Goal: Navigation & Orientation: Understand site structure

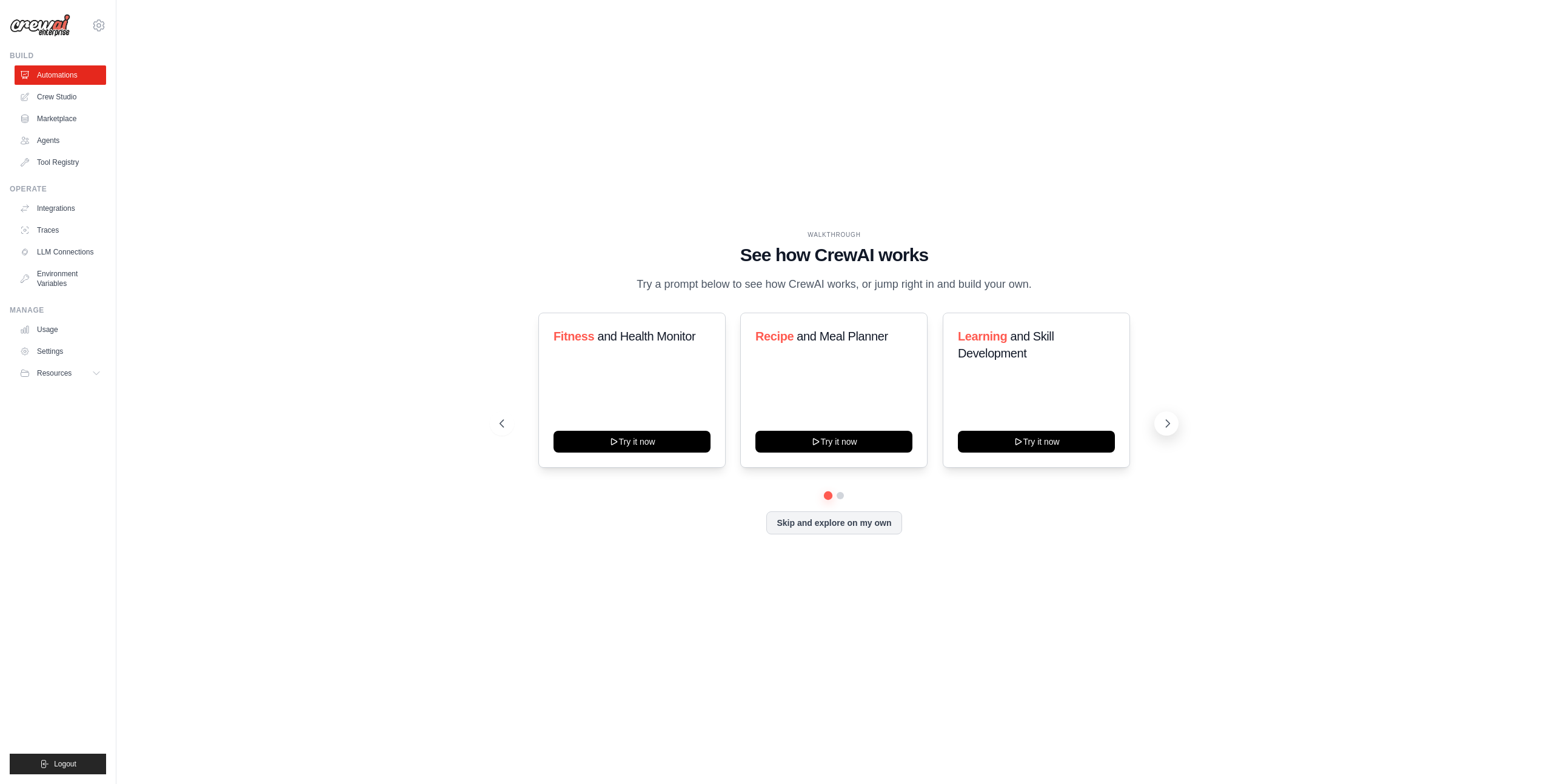
click at [1167, 428] on icon at bounding box center [1167, 423] width 12 height 12
click at [829, 524] on button "Skip and explore on my own" at bounding box center [834, 522] width 135 height 23
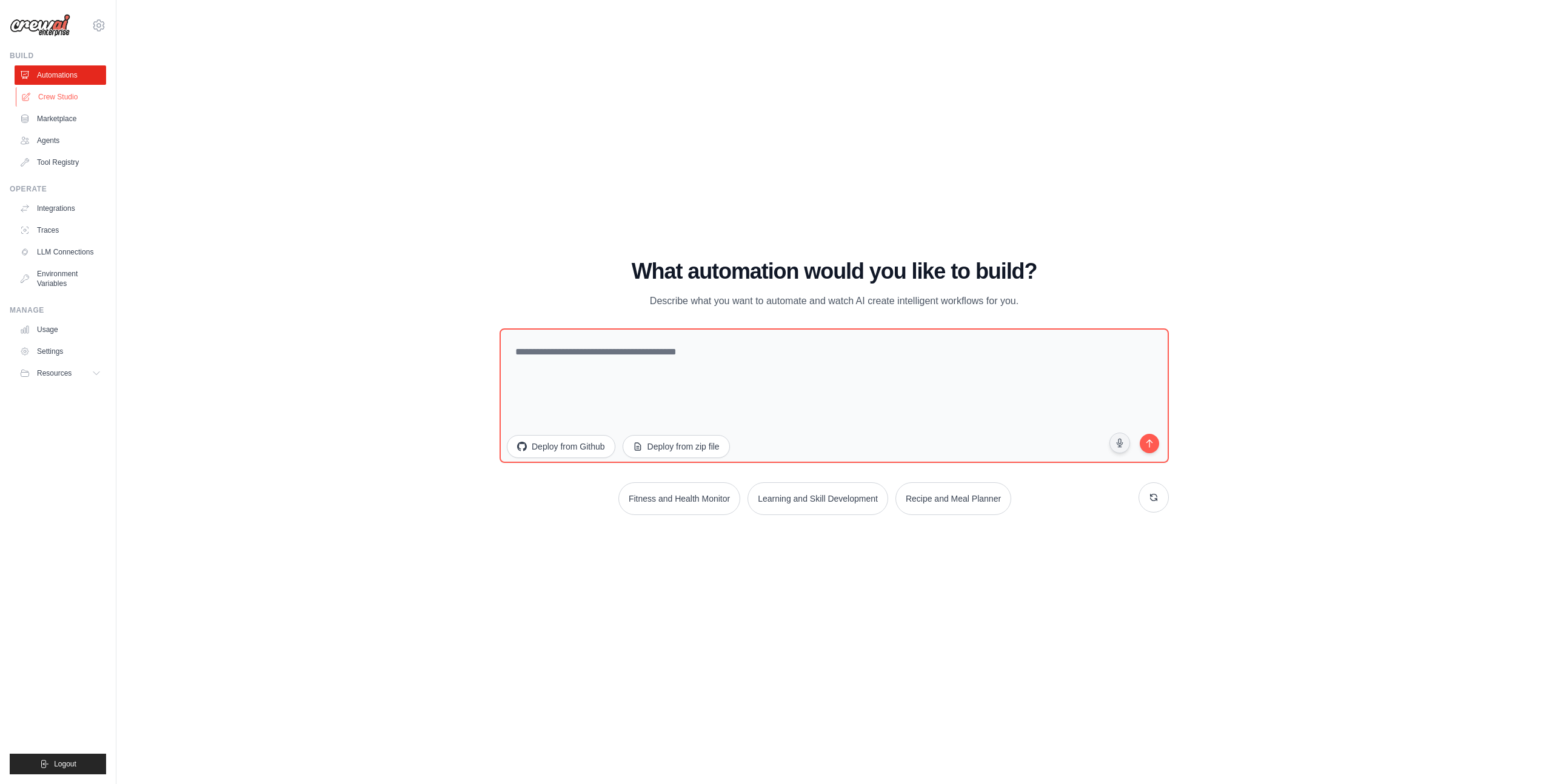
click at [68, 95] on link "Crew Studio" at bounding box center [61, 97] width 92 height 19
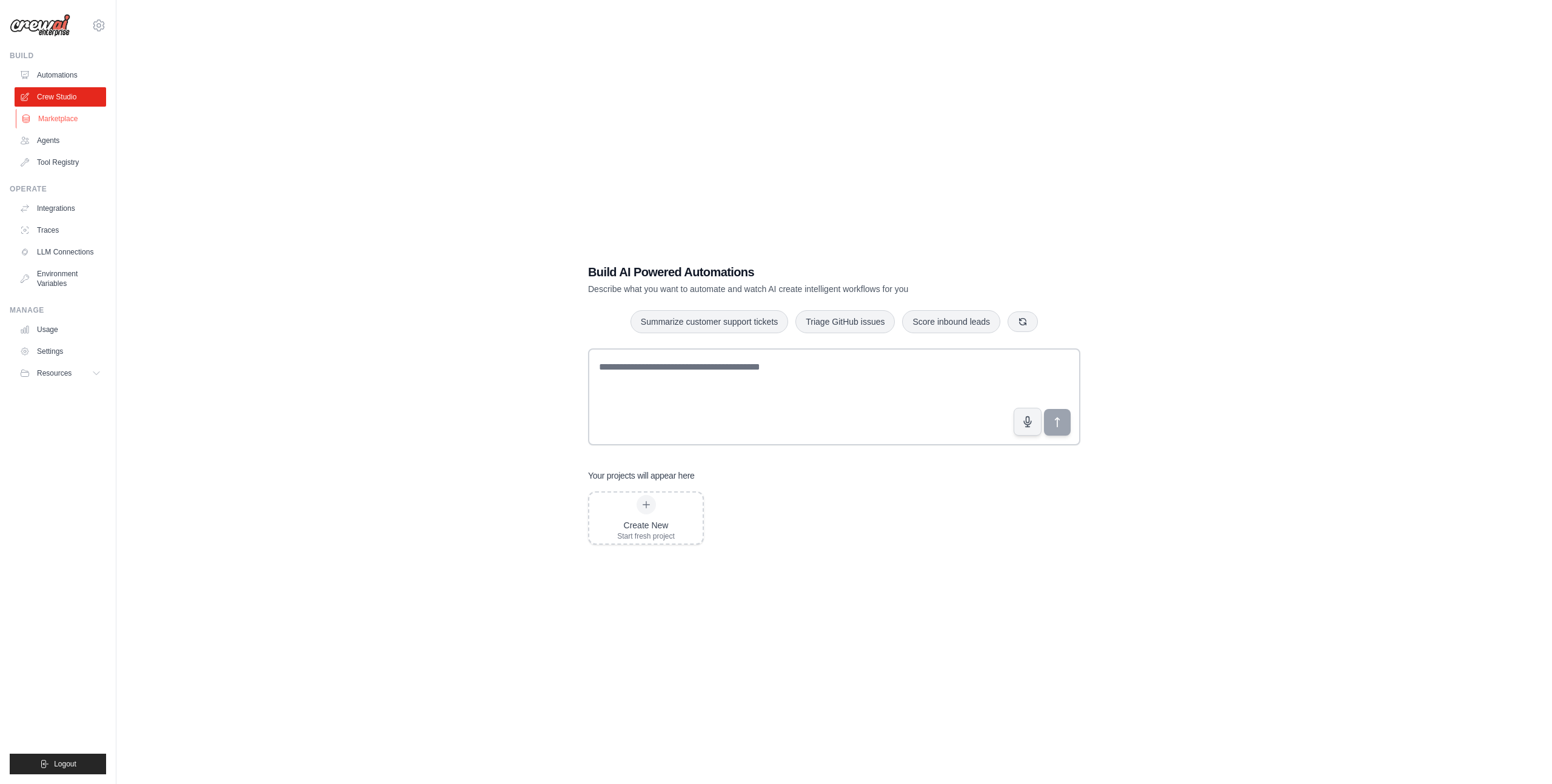
click at [48, 128] on link "Marketplace" at bounding box center [61, 119] width 92 height 19
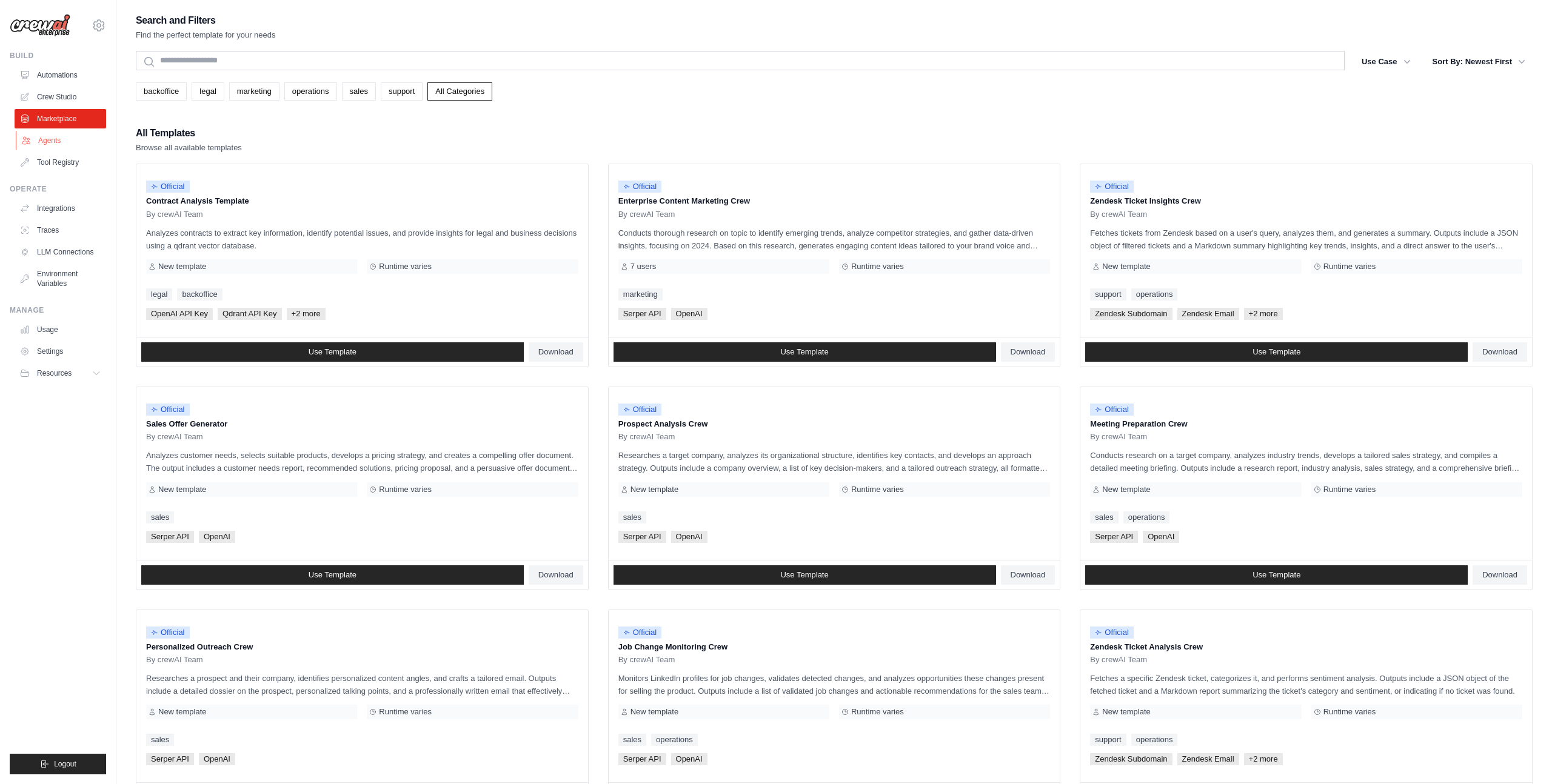
click at [52, 144] on link "Agents" at bounding box center [61, 140] width 92 height 19
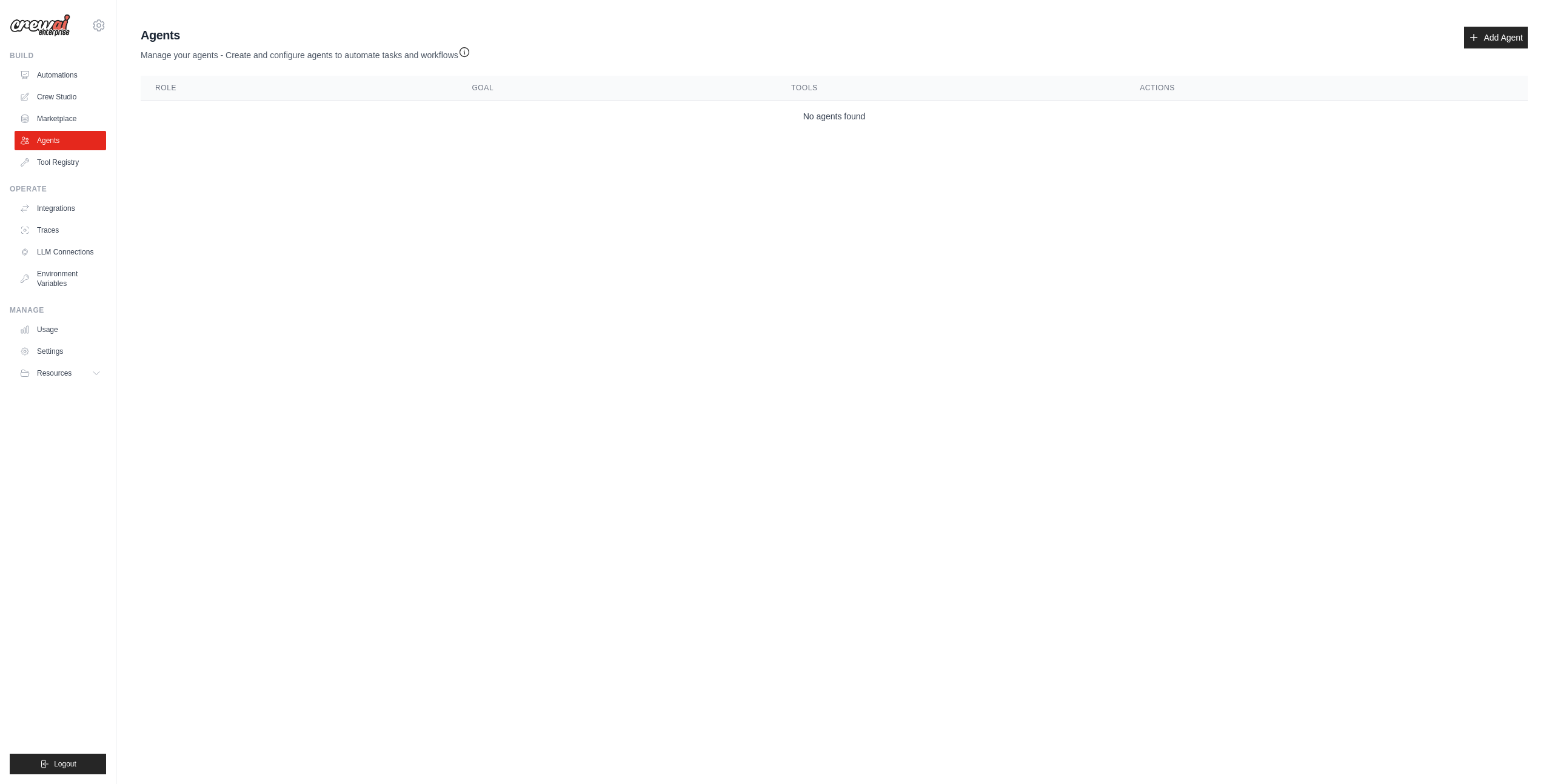
click at [187, 86] on th "Role" at bounding box center [298, 88] width 316 height 25
